Goal: Information Seeking & Learning: Learn about a topic

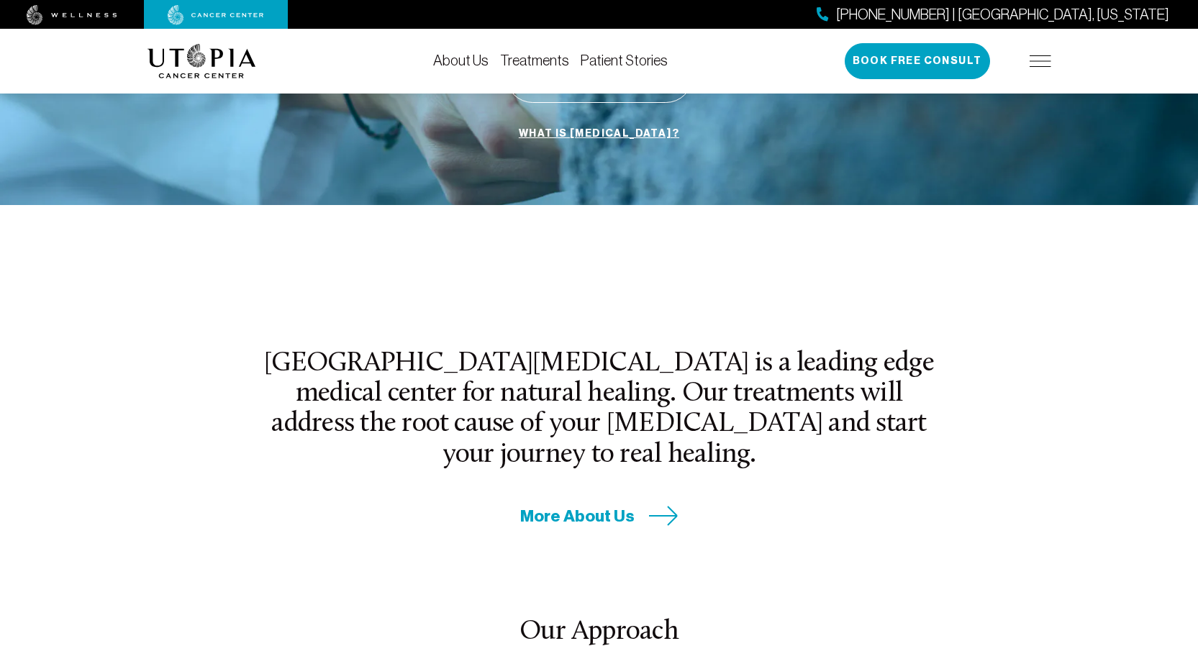
scroll to position [360, 0]
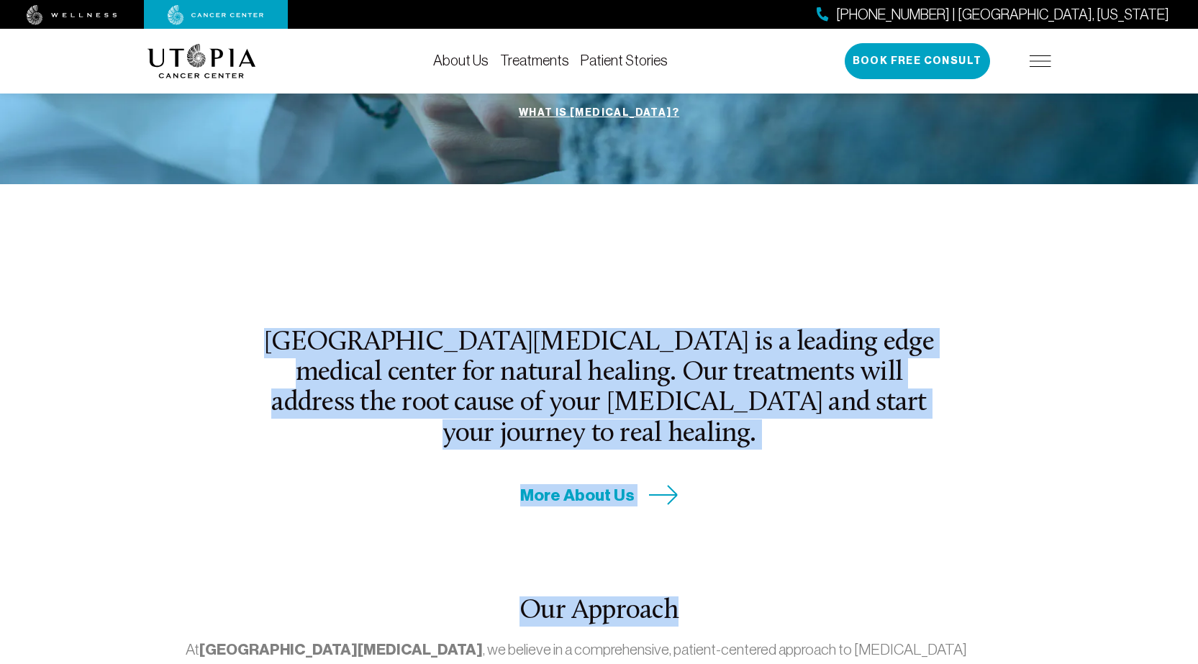
drag, startPoint x: 275, startPoint y: 298, endPoint x: 834, endPoint y: 494, distance: 592.8
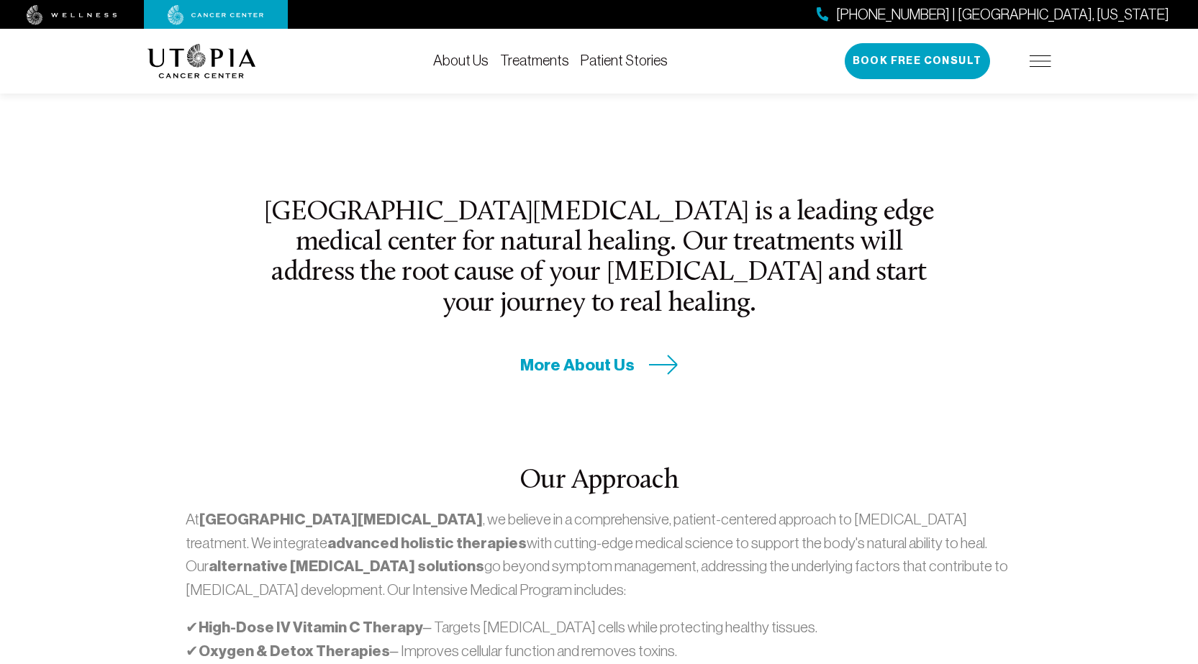
scroll to position [647, 0]
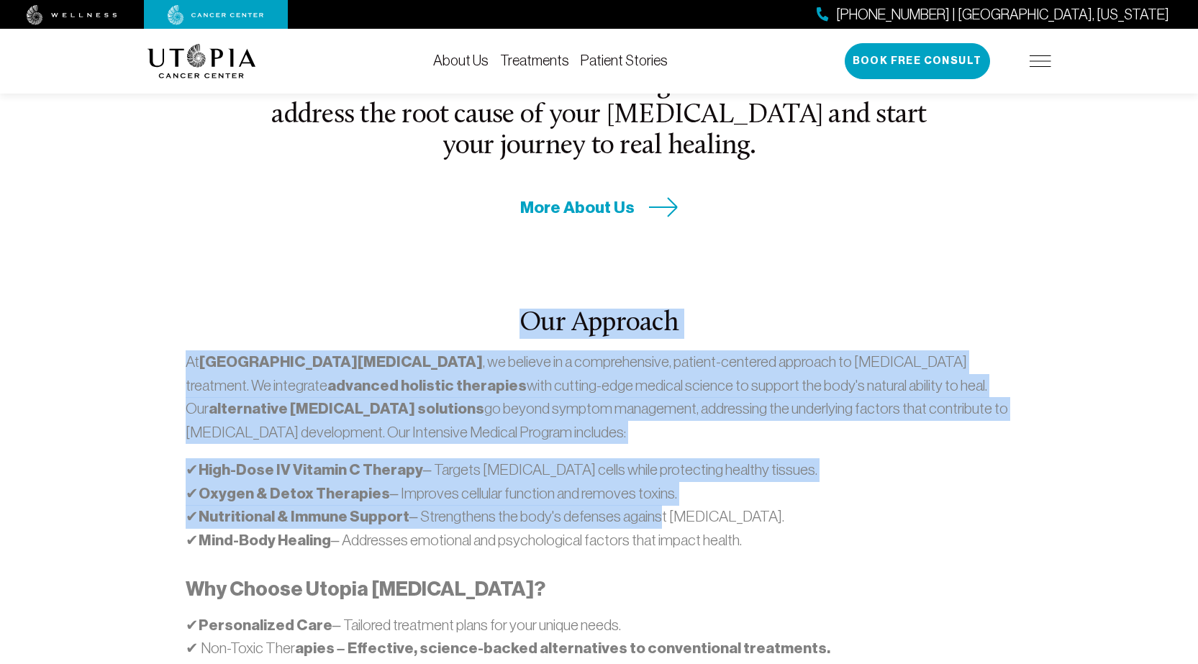
drag, startPoint x: 821, startPoint y: 497, endPoint x: 895, endPoint y: 506, distance: 74.7
click at [570, 502] on section "[GEOGRAPHIC_DATA][MEDICAL_DATA] is a leading edge medical center for natural he…" at bounding box center [599, 561] width 1198 height 1331
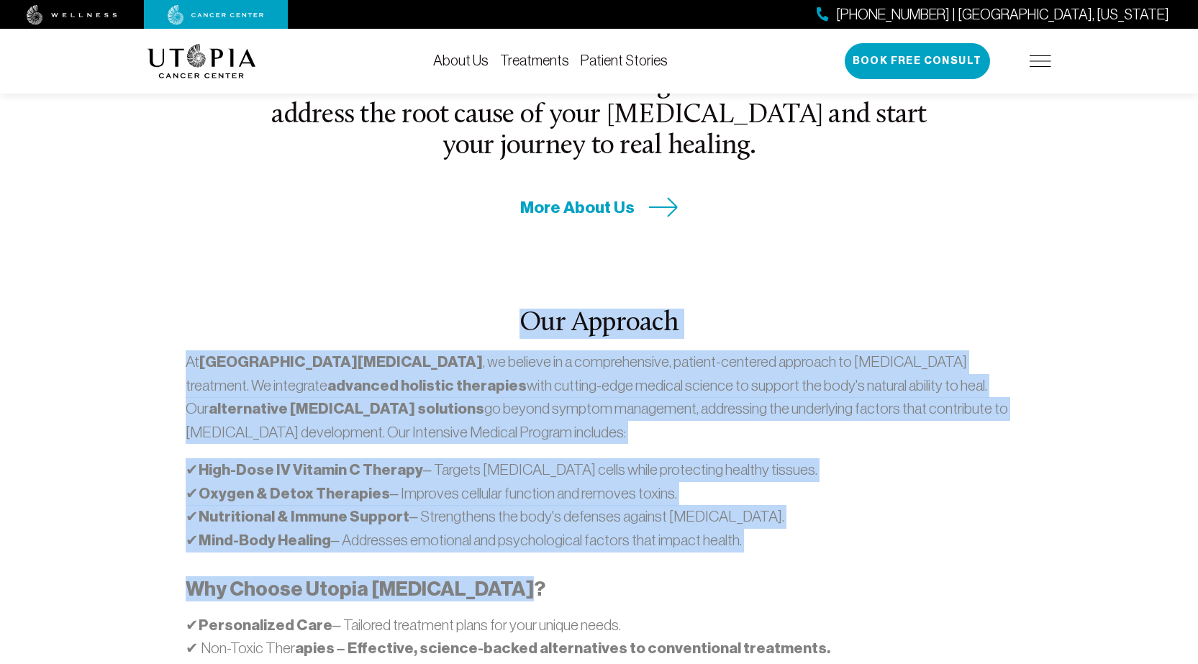
click at [570, 506] on div "At [GEOGRAPHIC_DATA][MEDICAL_DATA] , we believe in a comprehensive, patient-cen…" at bounding box center [599, 547] width 826 height 394
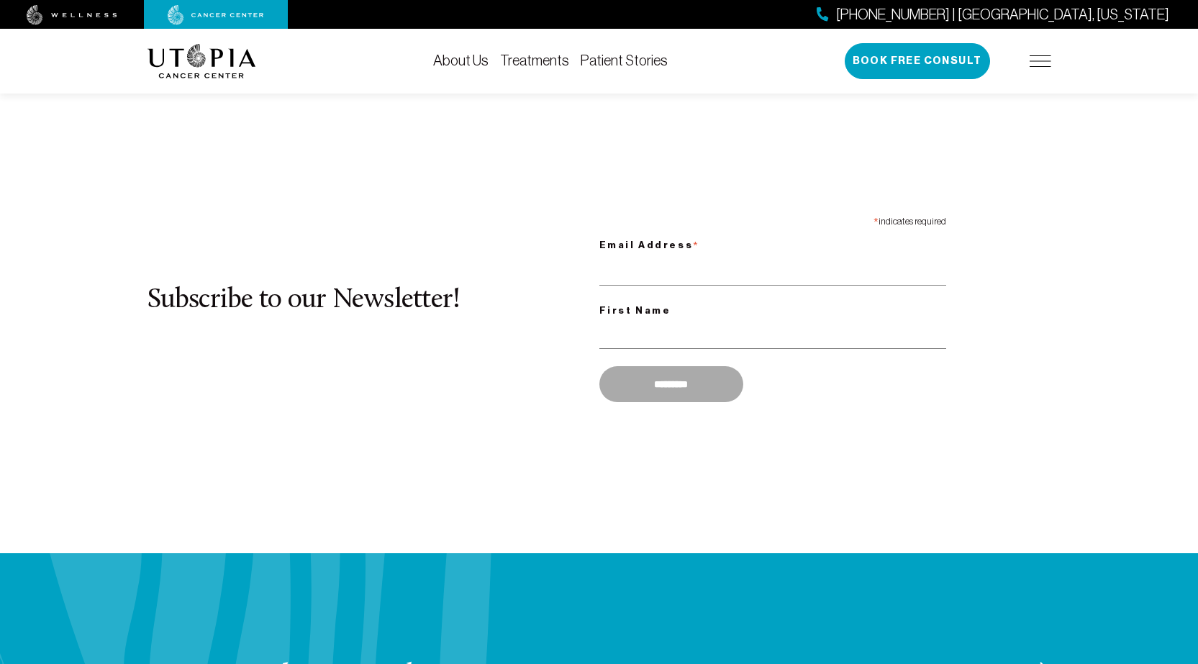
scroll to position [1367, 0]
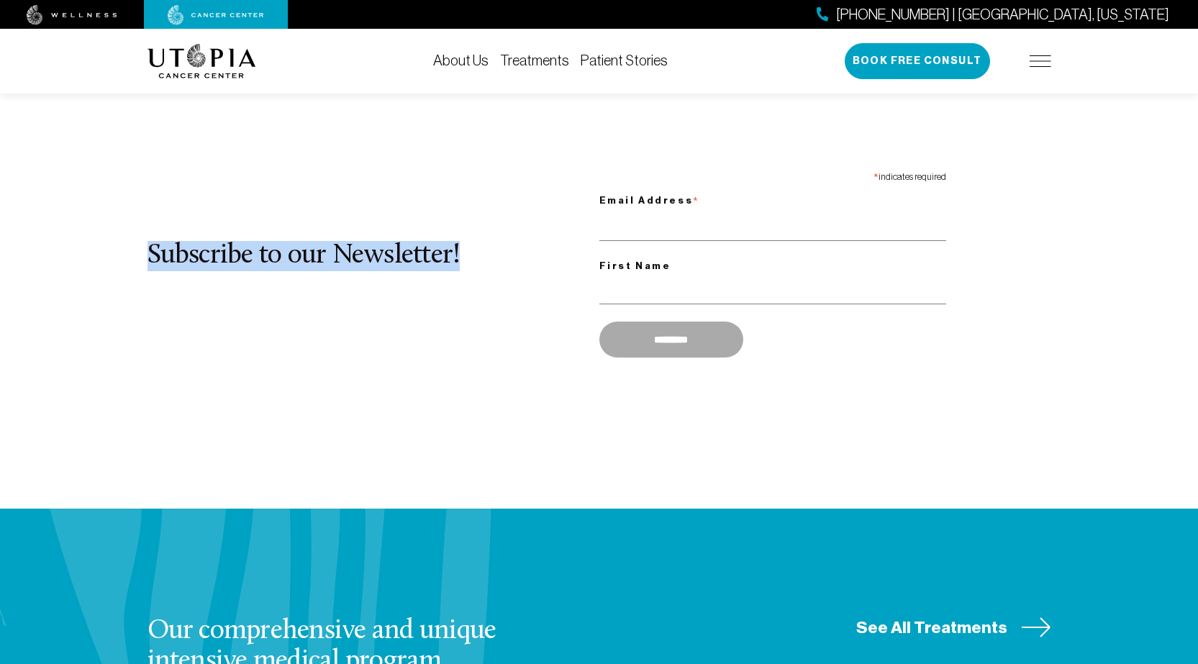
click at [488, 273] on div "Subscribe to our Newsletter! * indicates required Email Address * First Name **…" at bounding box center [598, 264] width 903 height 199
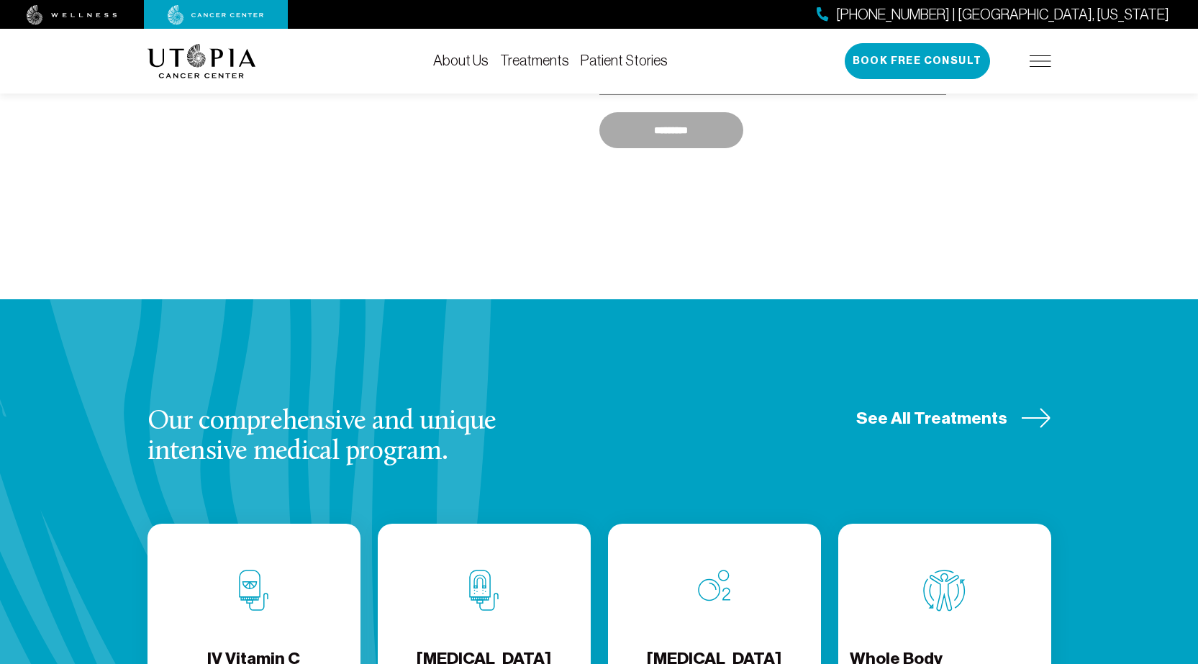
scroll to position [1654, 0]
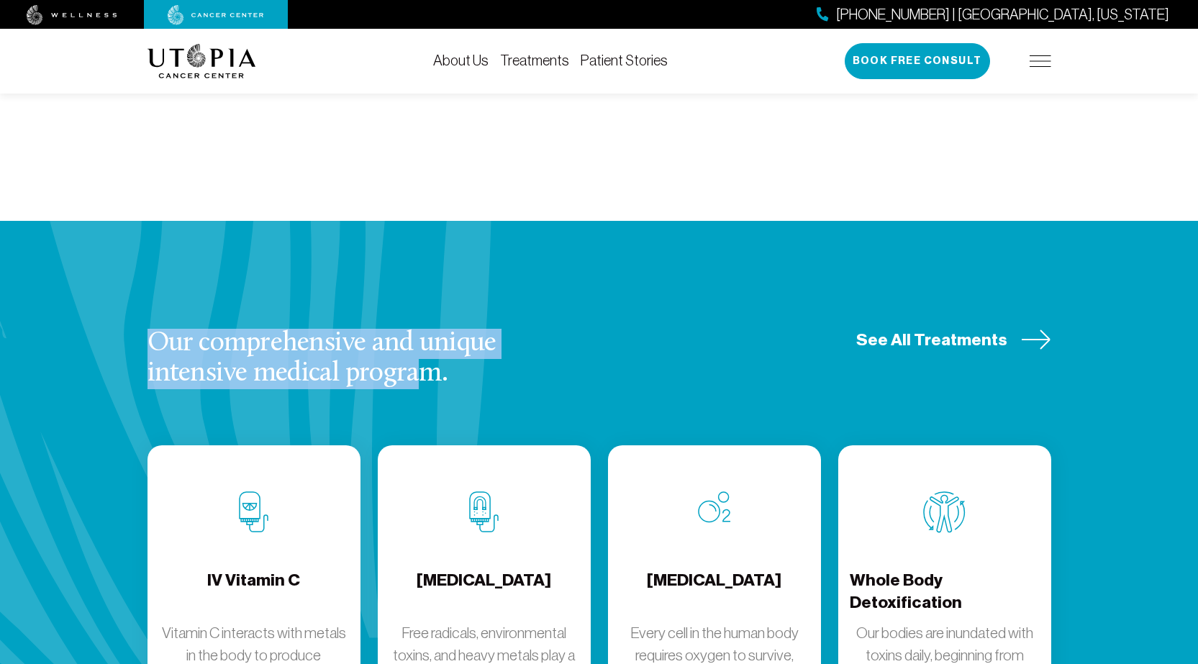
drag, startPoint x: 78, startPoint y: 203, endPoint x: 567, endPoint y: 349, distance: 510.4
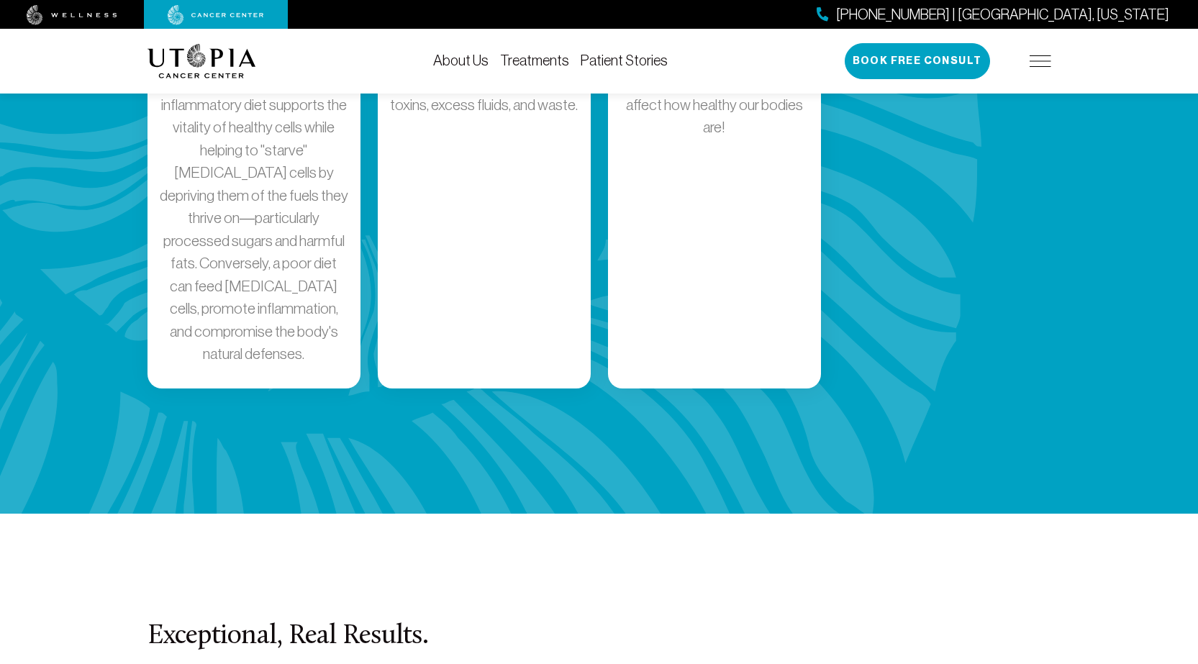
scroll to position [2949, 0]
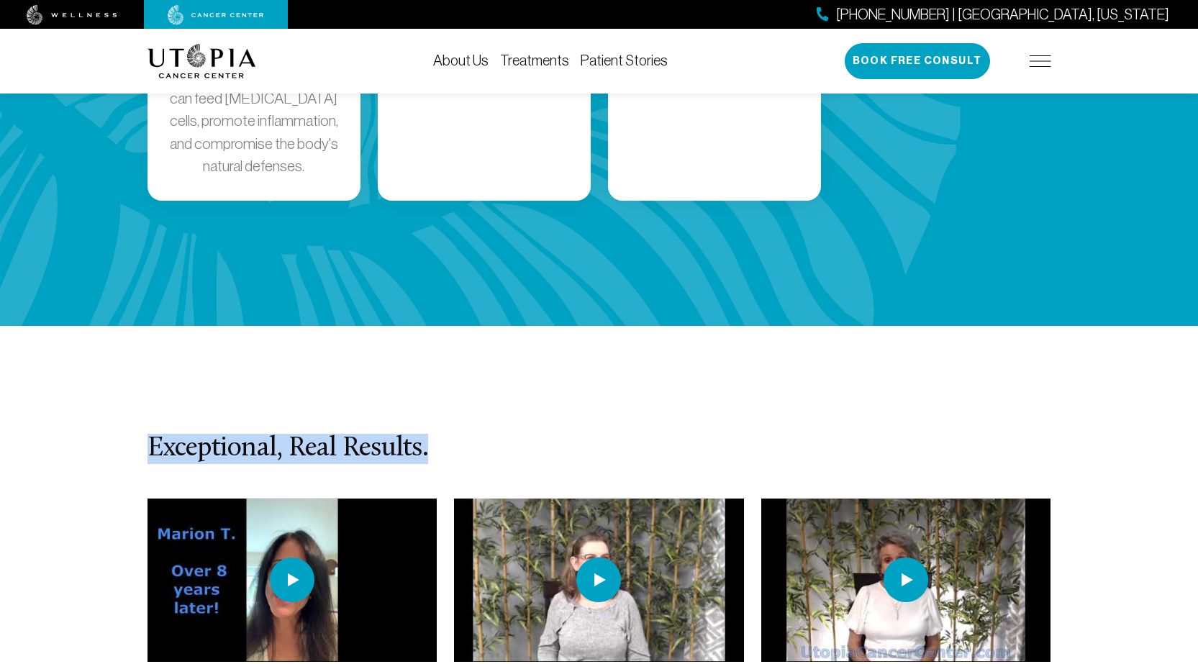
drag, startPoint x: 94, startPoint y: 255, endPoint x: 649, endPoint y: 326, distance: 559.7
click at [570, 326] on section "Exceptional, Real Results. [PERSON_NAME] [MEDICAL_DATA] - [PERSON_NAME]'s Life …" at bounding box center [599, 610] width 1198 height 569
click at [570, 434] on h3 "Exceptional, Real Results." at bounding box center [598, 449] width 903 height 30
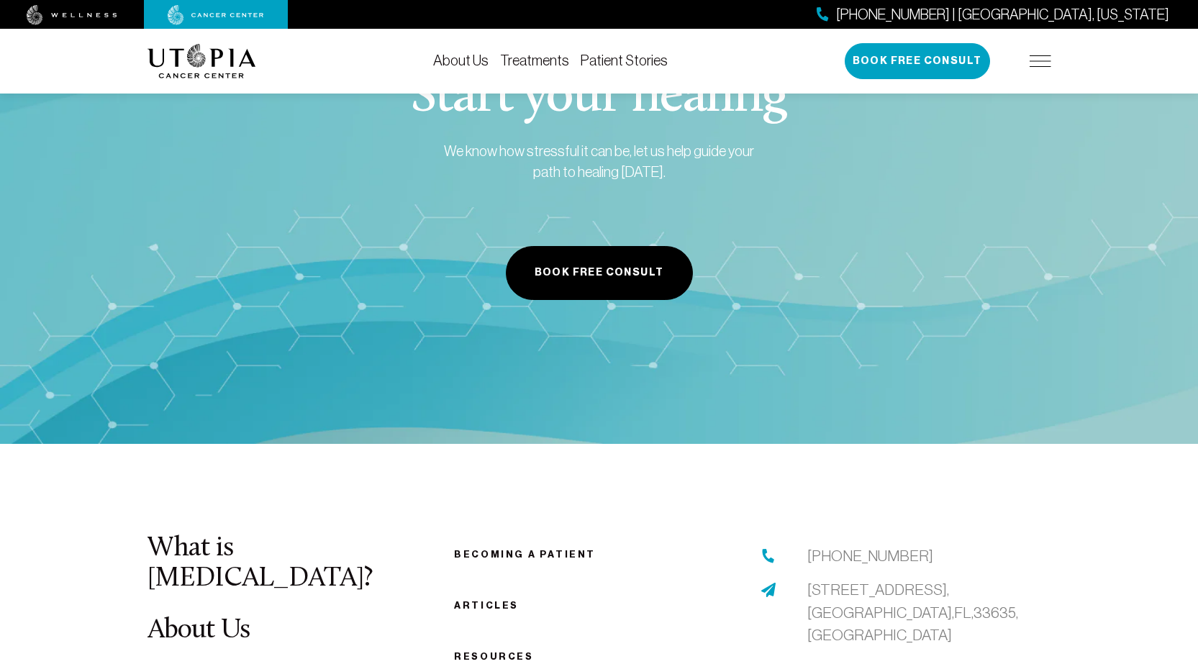
scroll to position [5251, 0]
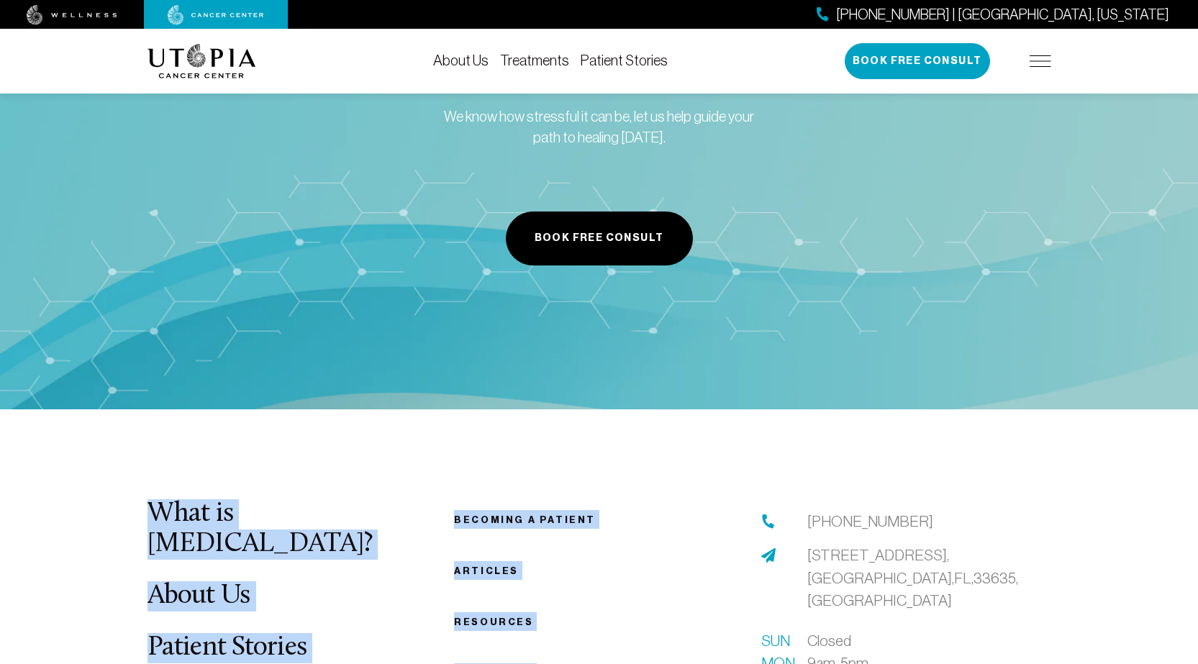
drag, startPoint x: 41, startPoint y: 293, endPoint x: 937, endPoint y: 581, distance: 941.2
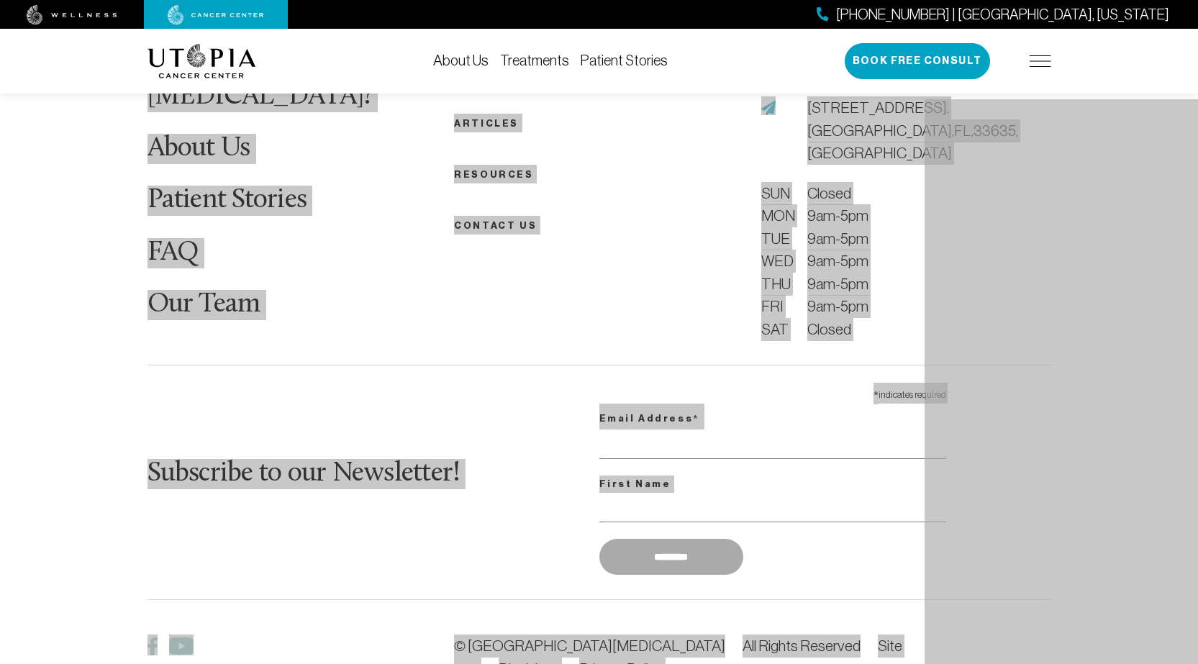
scroll to position [5702, 0]
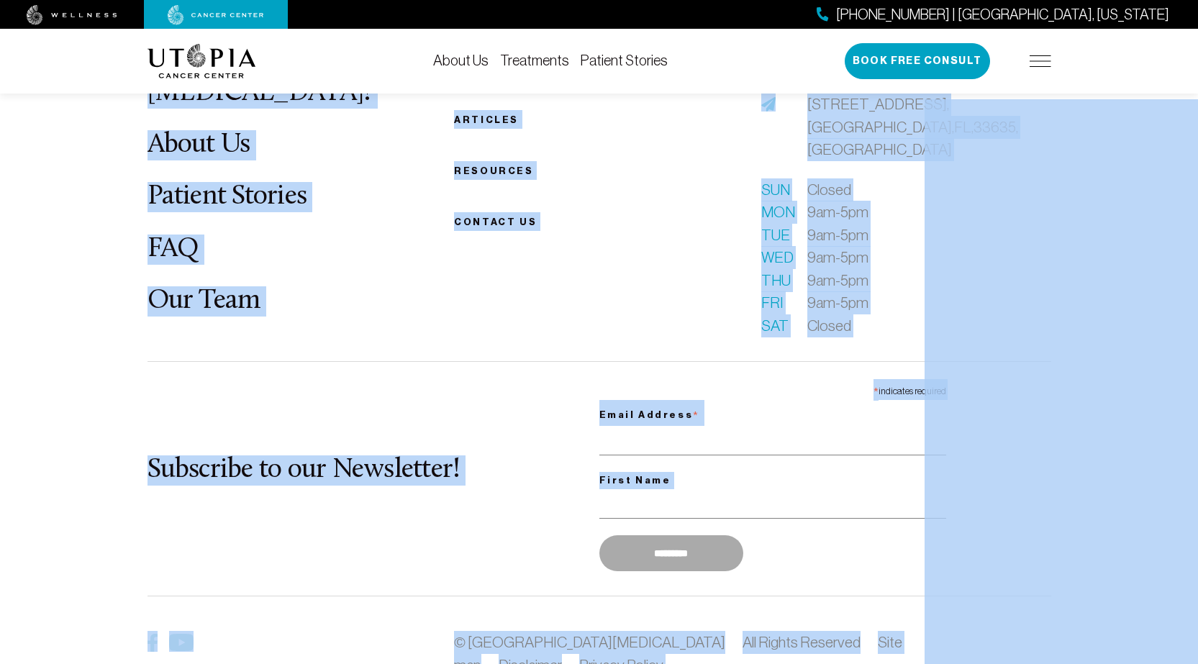
click at [570, 605] on footer "What is [MEDICAL_DATA]? About Us Patient Stories FAQ Our Team Becoming a patien…" at bounding box center [599, 395] width 1198 height 875
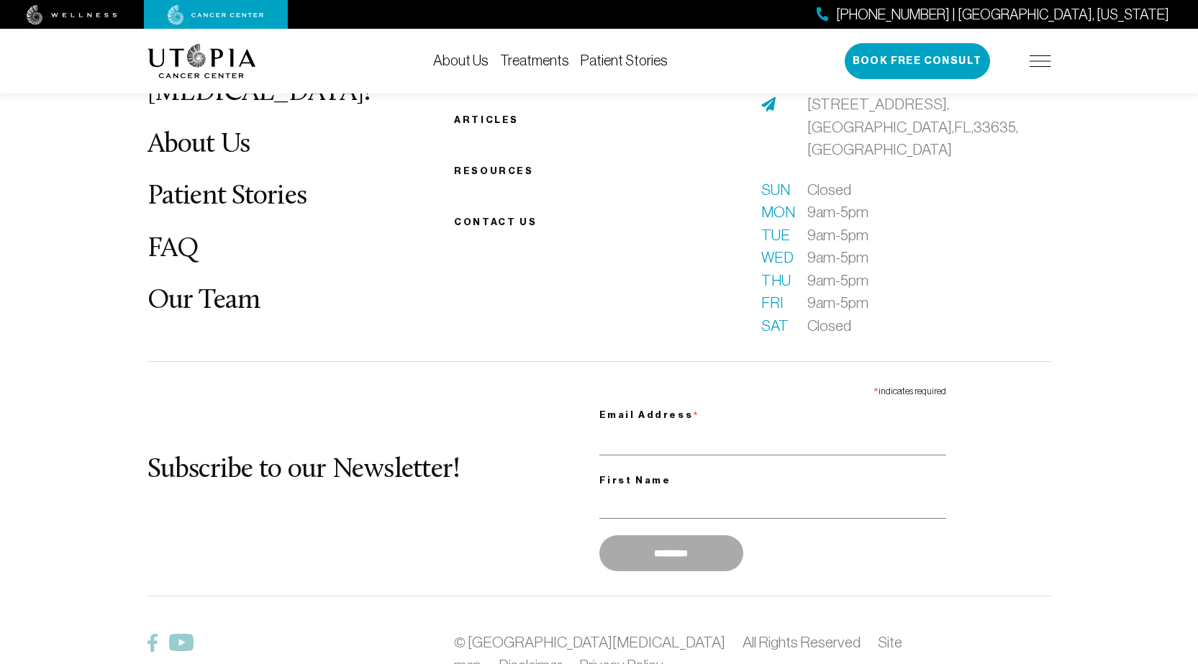
click at [91, 480] on footer "What is [MEDICAL_DATA]? About Us Patient Stories FAQ Our Team Becoming a patien…" at bounding box center [599, 395] width 1198 height 875
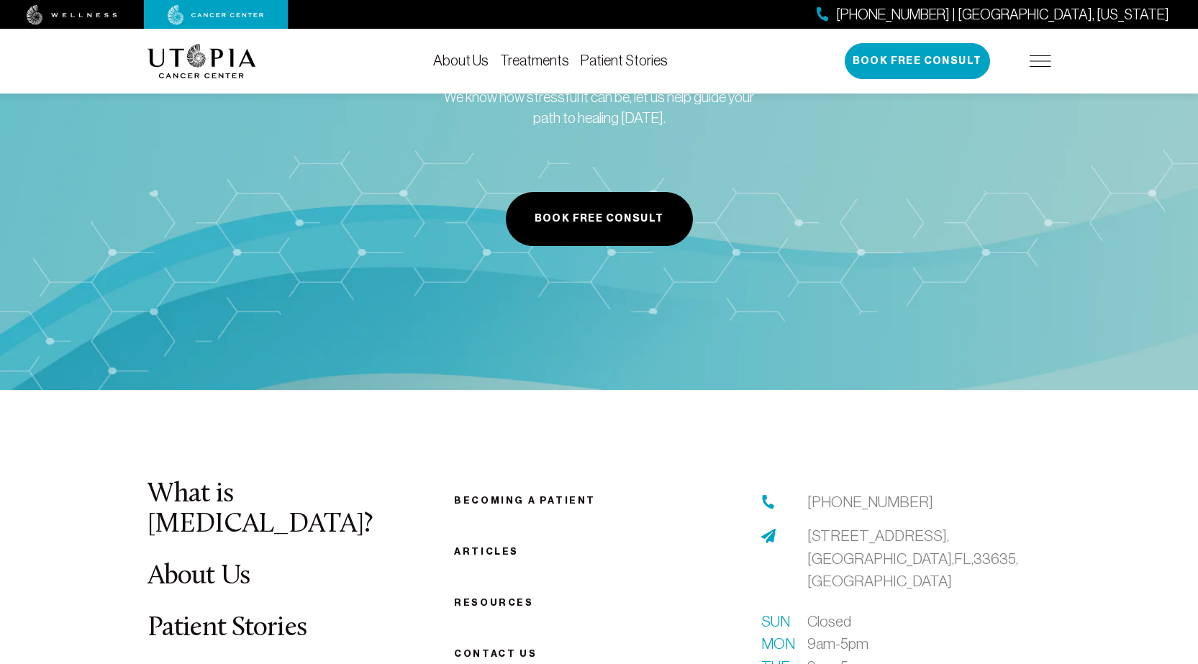
scroll to position [5126, 0]
